Goal: Go to known website: Go to known website

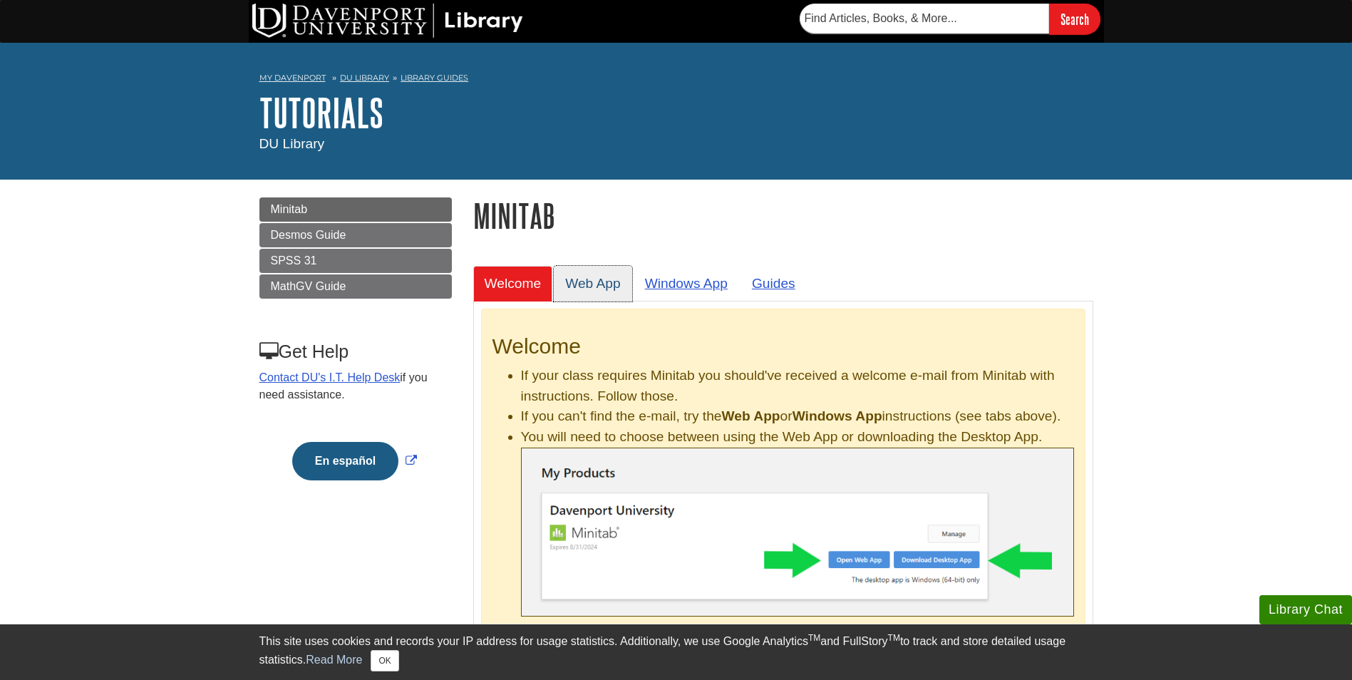
click at [607, 287] on link "Web App" at bounding box center [593, 283] width 78 height 35
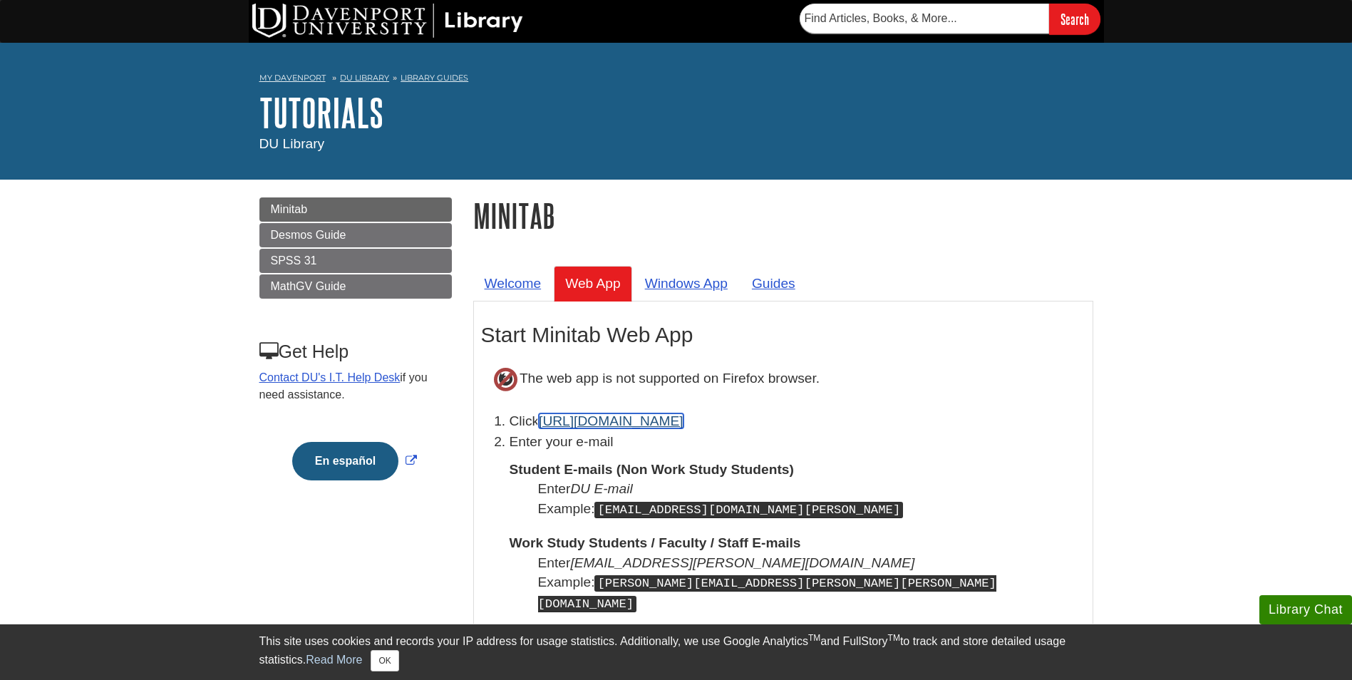
click at [644, 416] on link "[URL][DOMAIN_NAME]" at bounding box center [611, 420] width 145 height 15
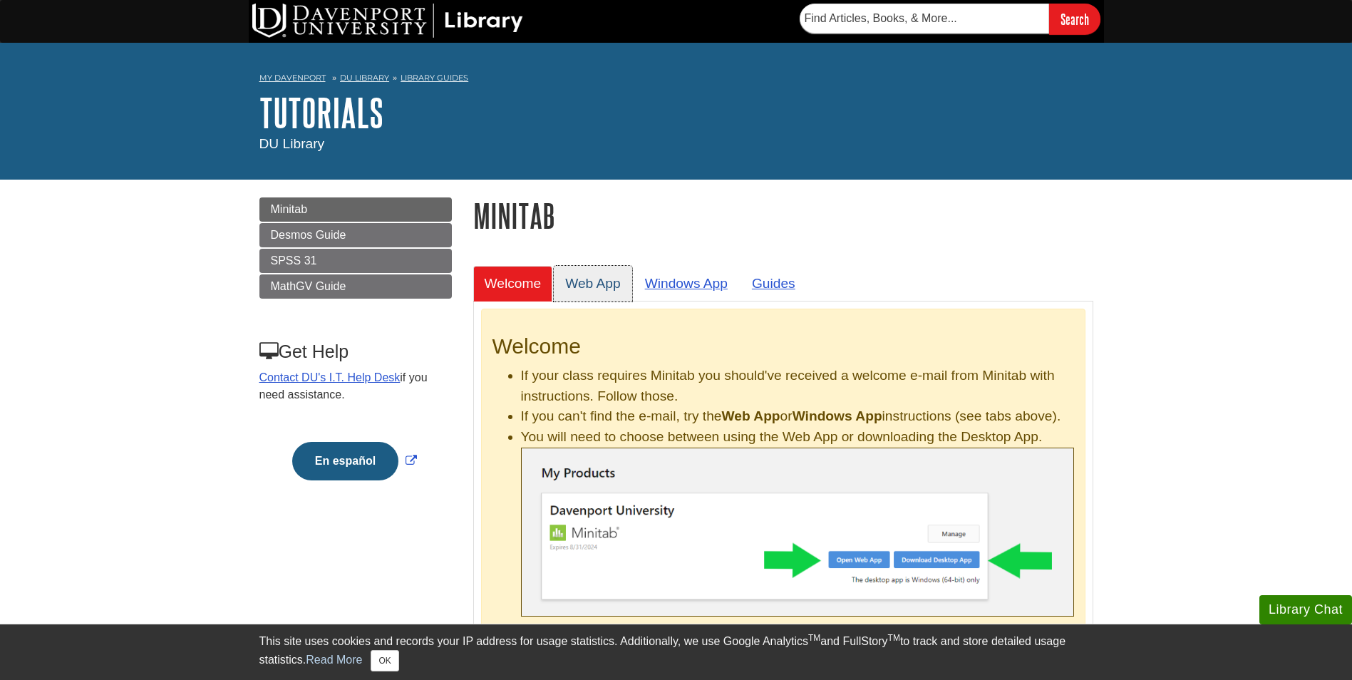
click at [584, 273] on link "Web App" at bounding box center [593, 283] width 78 height 35
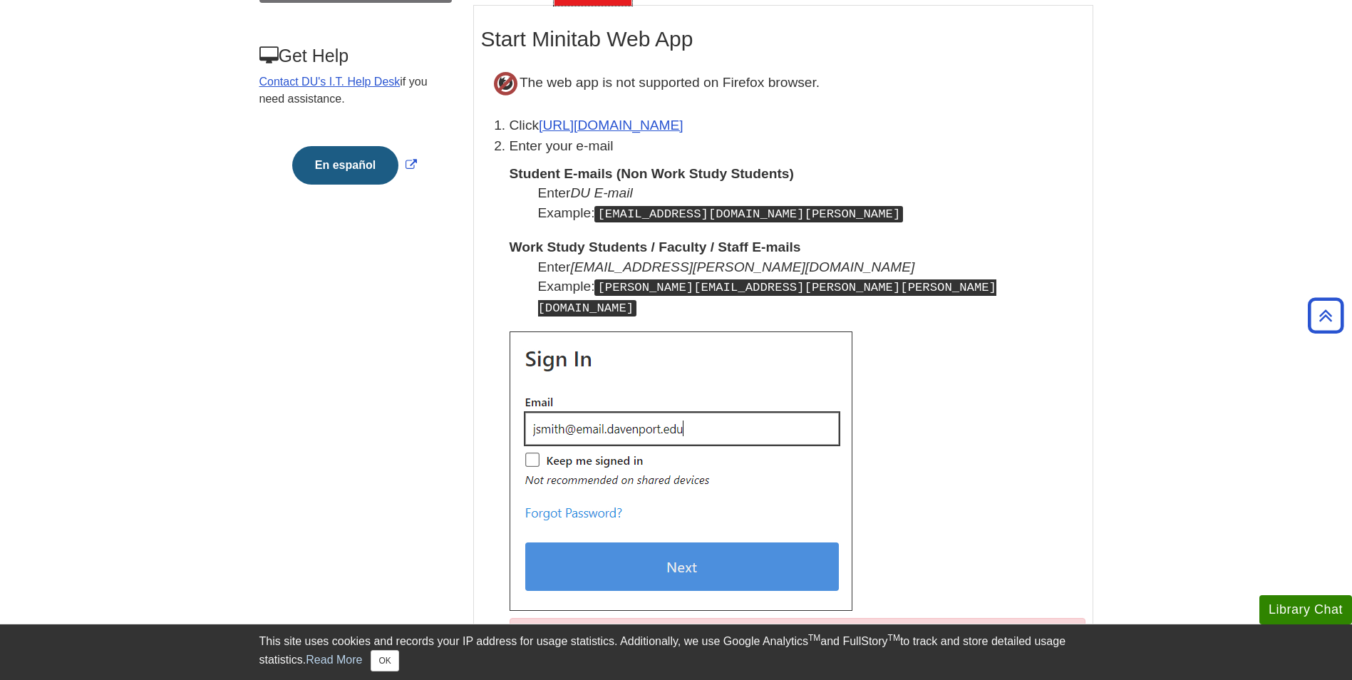
scroll to position [285, 0]
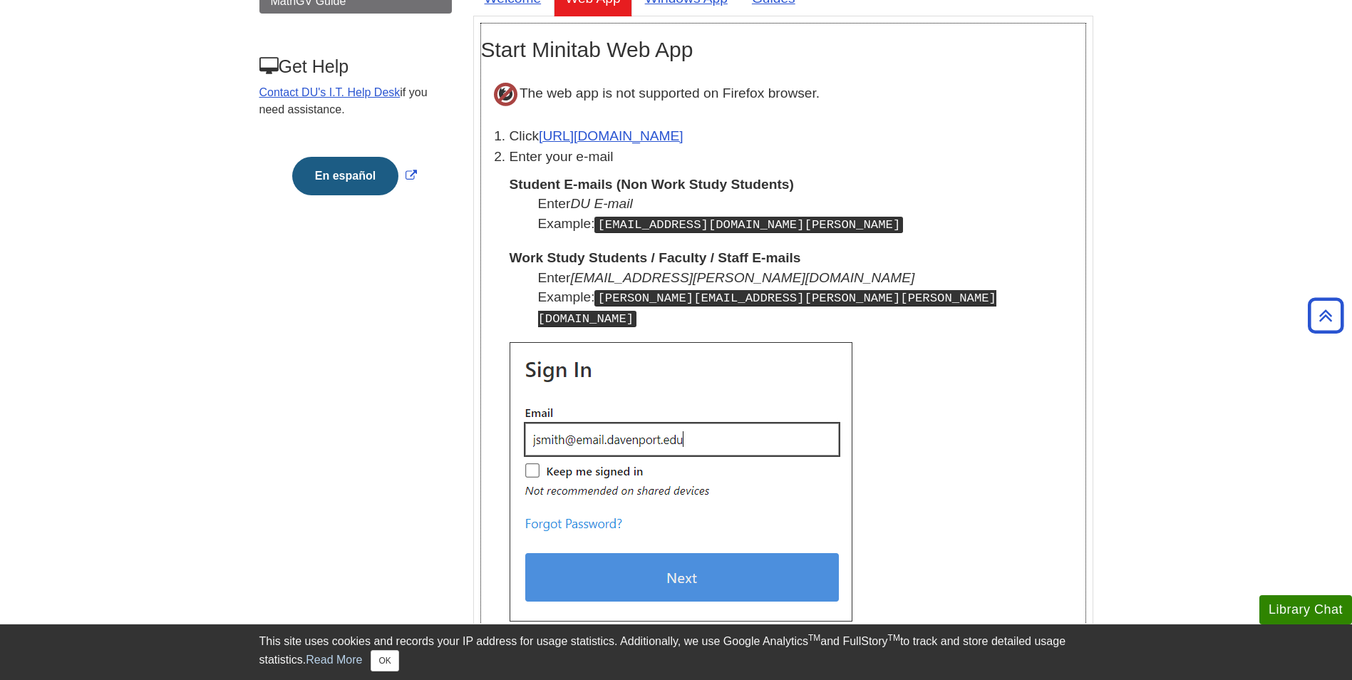
click at [609, 127] on li "Click [URL][DOMAIN_NAME]" at bounding box center [798, 136] width 576 height 21
click at [597, 141] on link "[URL][DOMAIN_NAME]" at bounding box center [611, 135] width 145 height 15
